Goal: Transaction & Acquisition: Purchase product/service

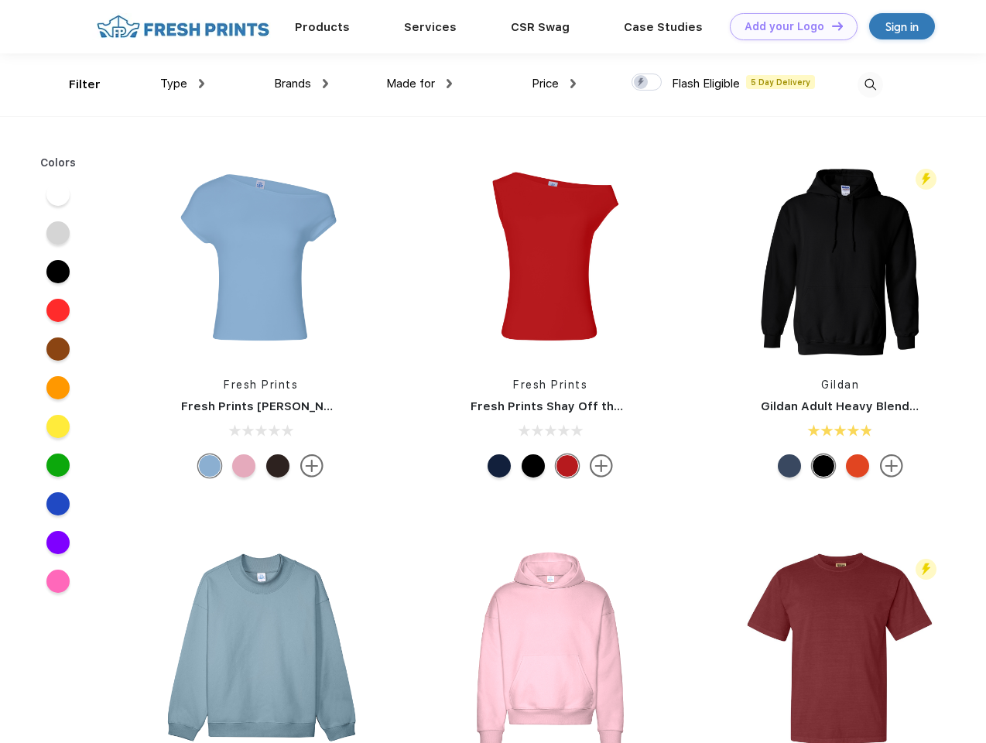
click at [788, 26] on link "Add your Logo Design Tool" at bounding box center [794, 26] width 128 height 27
click at [0, 0] on div "Design Tool" at bounding box center [0, 0] width 0 height 0
click at [830, 26] on link "Add your Logo Design Tool" at bounding box center [794, 26] width 128 height 27
click at [74, 84] on div "Filter" at bounding box center [85, 85] width 32 height 18
click at [183, 84] on span "Type" at bounding box center [173, 84] width 27 height 14
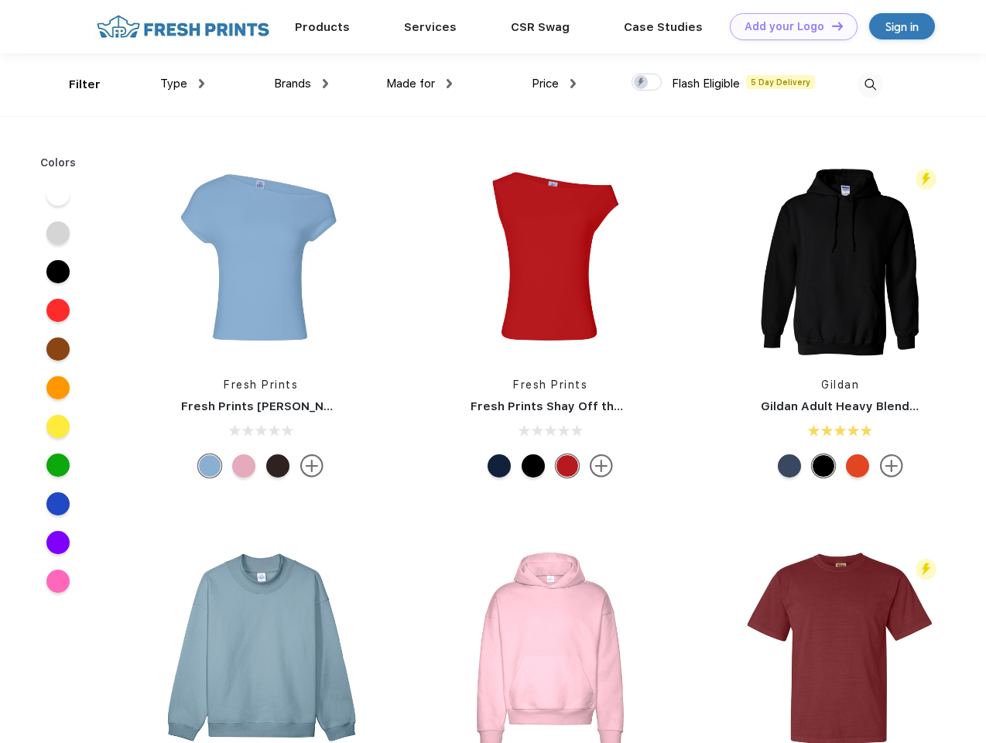
click at [301, 84] on span "Brands" at bounding box center [292, 84] width 37 height 14
click at [419, 84] on span "Made for" at bounding box center [410, 84] width 49 height 14
click at [554, 84] on span "Price" at bounding box center [545, 84] width 27 height 14
click at [647, 83] on div at bounding box center [647, 82] width 30 height 17
click at [642, 83] on input "checkbox" at bounding box center [637, 78] width 10 height 10
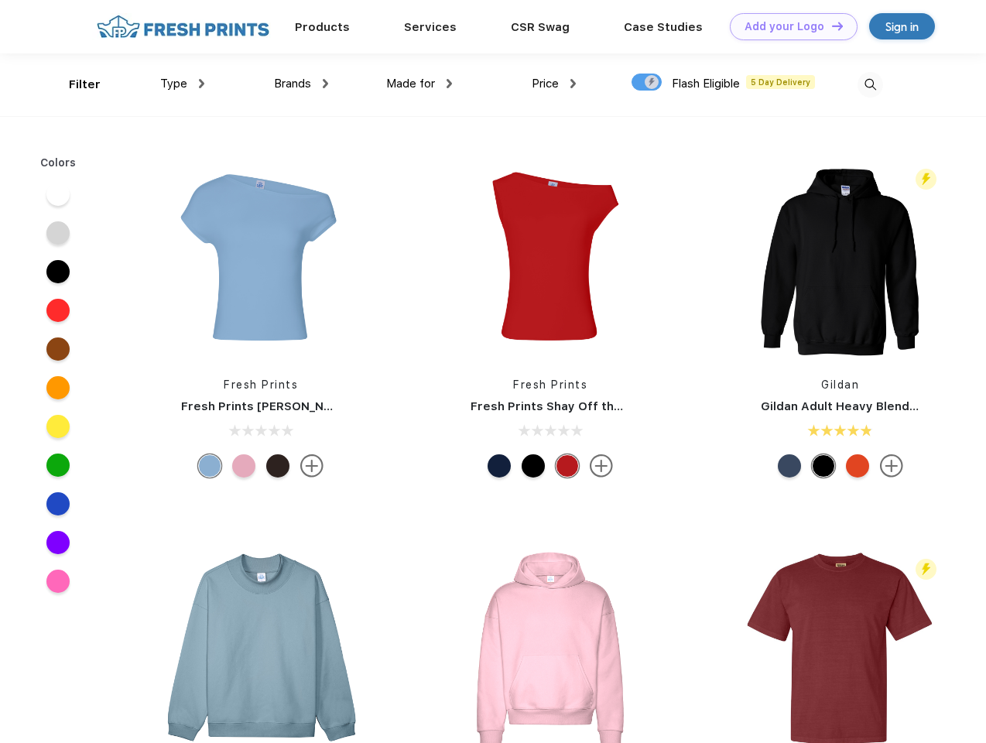
click at [870, 84] on img at bounding box center [871, 85] width 26 height 26
